Goal: Task Accomplishment & Management: Manage account settings

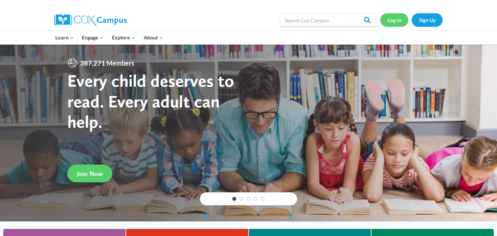
click at [393, 23] on link "Log In" at bounding box center [394, 19] width 28 height 13
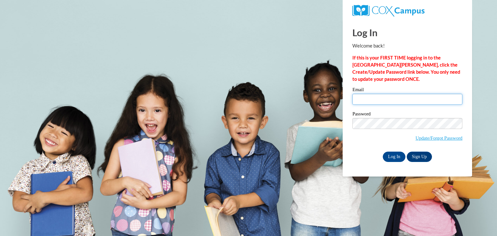
click at [367, 97] on input "Email" at bounding box center [407, 99] width 110 height 11
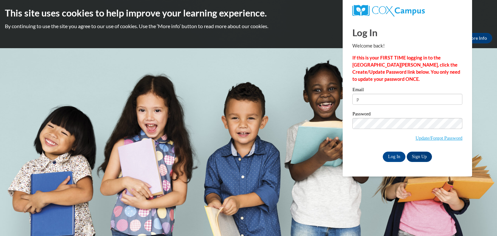
click at [418, 106] on div "Email p" at bounding box center [407, 98] width 110 height 22
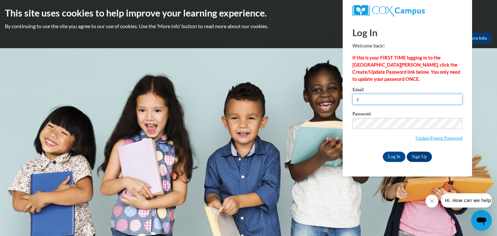
click at [415, 103] on input "p" at bounding box center [407, 99] width 110 height 11
type input "parkerjasmine70@yahoo.com"
click at [389, 157] on input "Log In" at bounding box center [394, 157] width 23 height 10
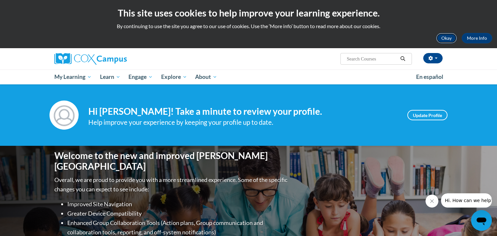
click at [444, 38] on button "Okay" at bounding box center [446, 38] width 21 height 10
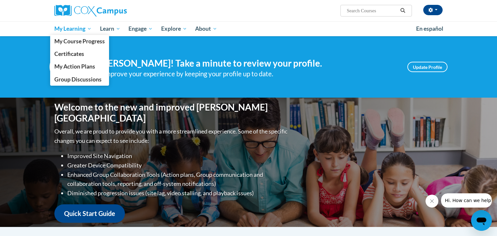
click at [76, 31] on span "My Learning" at bounding box center [72, 29] width 37 height 8
click at [75, 44] on span "My Course Progress" at bounding box center [79, 41] width 50 height 7
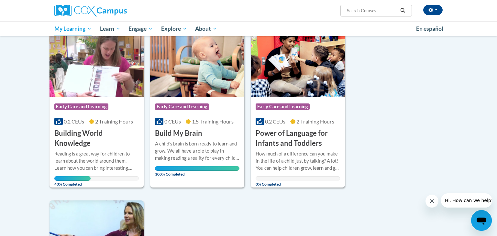
scroll to position [89, 0]
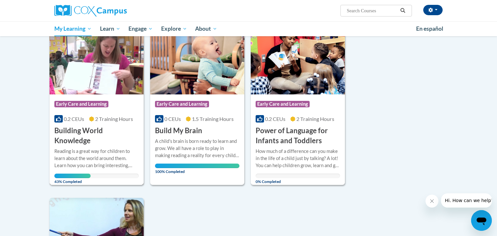
click at [82, 98] on div "Course Category: Early Care and Learning" at bounding box center [96, 105] width 84 height 15
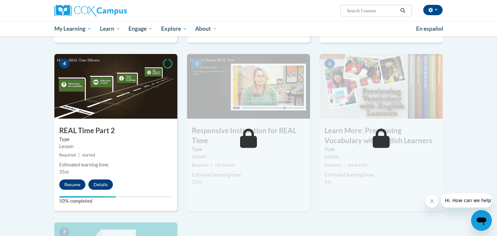
scroll to position [295, 0]
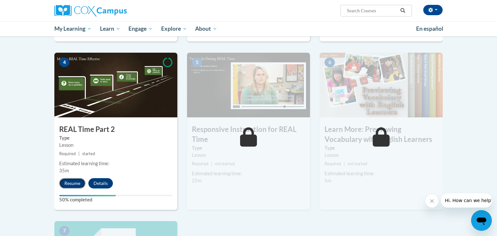
click at [71, 181] on button "Resume" at bounding box center [72, 183] width 26 height 10
